Goal: Task Accomplishment & Management: Manage account settings

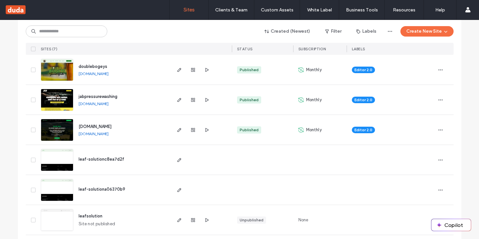
scroll to position [60, 0]
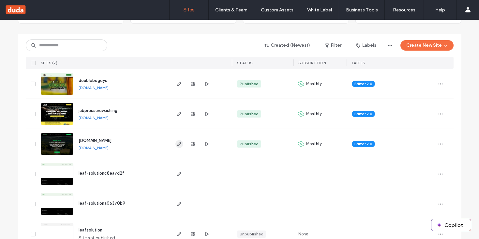
click at [176, 146] on span "button" at bounding box center [180, 144] width 8 height 8
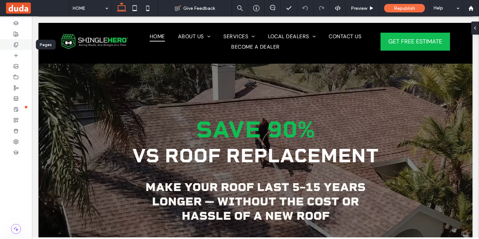
click at [17, 44] on icon at bounding box center [15, 44] width 5 height 5
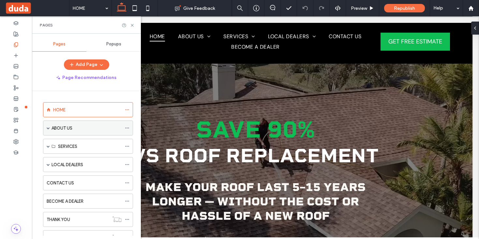
click at [48, 129] on span at bounding box center [48, 127] width 3 height 3
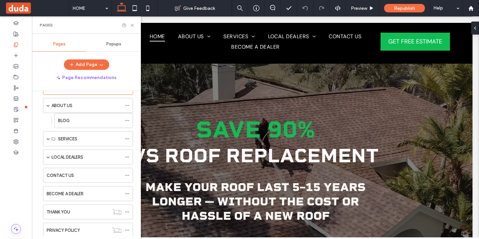
scroll to position [23, 0]
click at [45, 137] on div "SERVICES" at bounding box center [88, 138] width 90 height 15
click at [46, 137] on div "SERVICES" at bounding box center [88, 138] width 90 height 15
click at [58, 141] on label "SERVICES" at bounding box center [67, 138] width 19 height 11
click at [48, 137] on span at bounding box center [48, 138] width 3 height 3
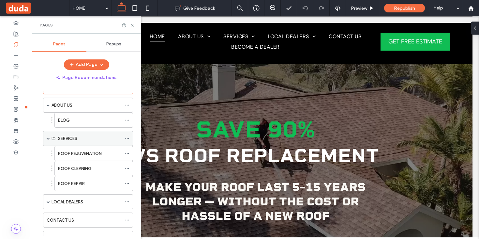
scroll to position [50, 0]
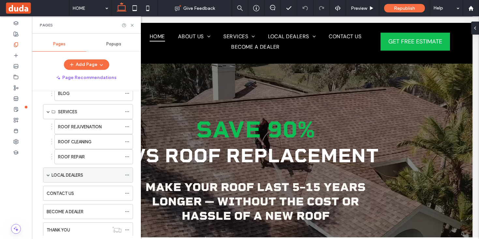
click at [50, 173] on div "LOCAL DEALERS" at bounding box center [88, 174] width 90 height 15
click at [49, 173] on span at bounding box center [48, 174] width 3 height 3
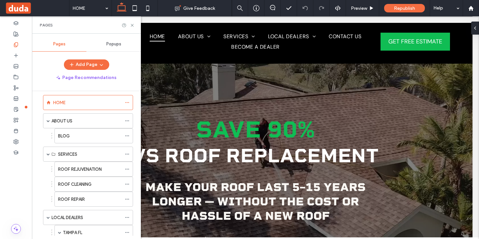
scroll to position [0, 0]
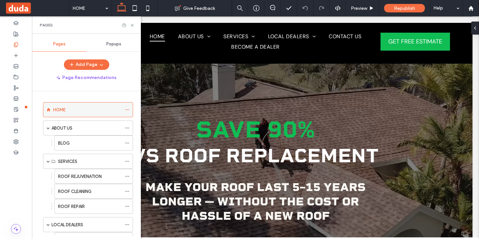
click at [126, 110] on use at bounding box center [127, 109] width 4 height 1
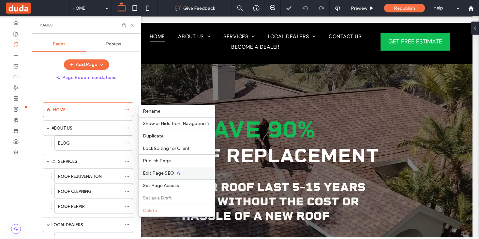
click at [152, 175] on span "Edit Page SEO" at bounding box center [158, 173] width 31 height 6
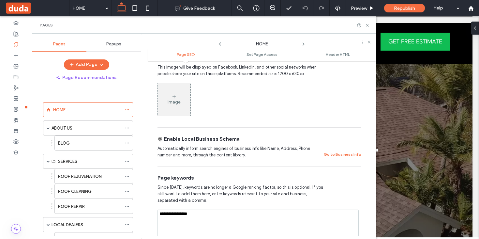
scroll to position [258, 0]
